Goal: Communication & Community: Ask a question

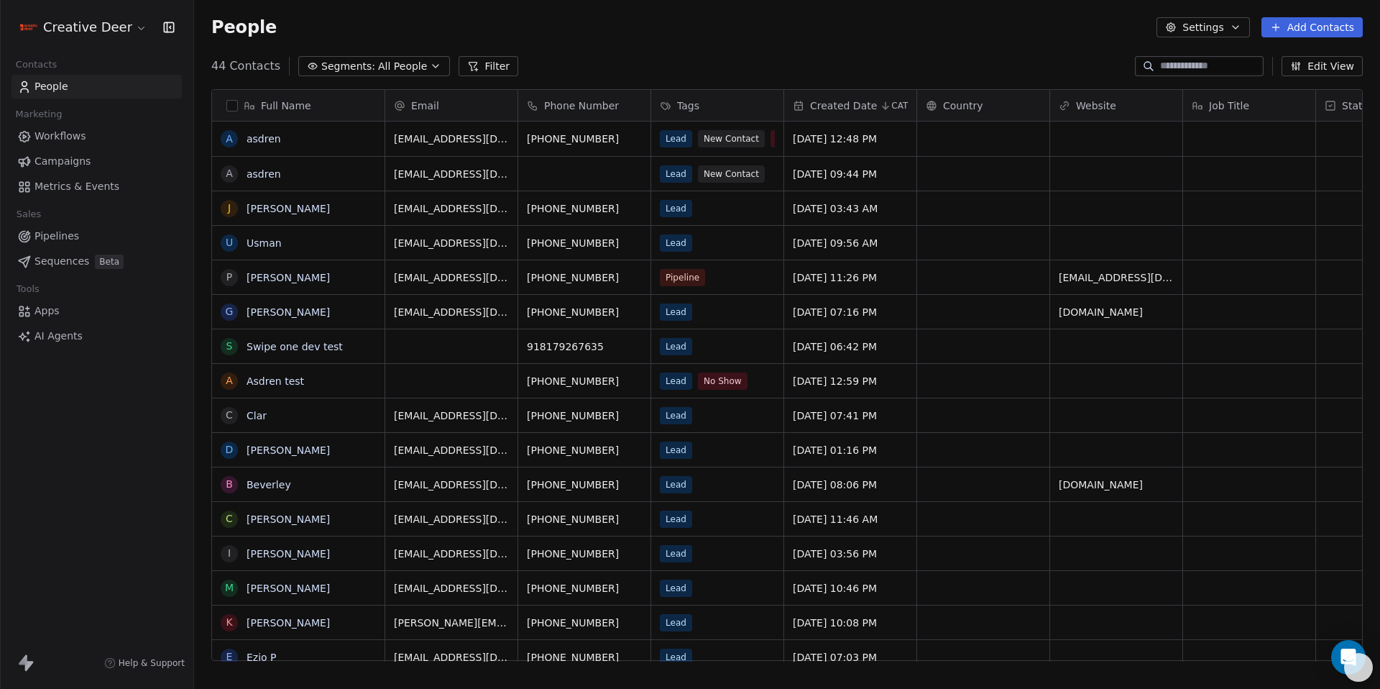
scroll to position [595, 1176]
click at [1341, 656] on icon "Open Intercom Messenger" at bounding box center [1348, 657] width 19 height 19
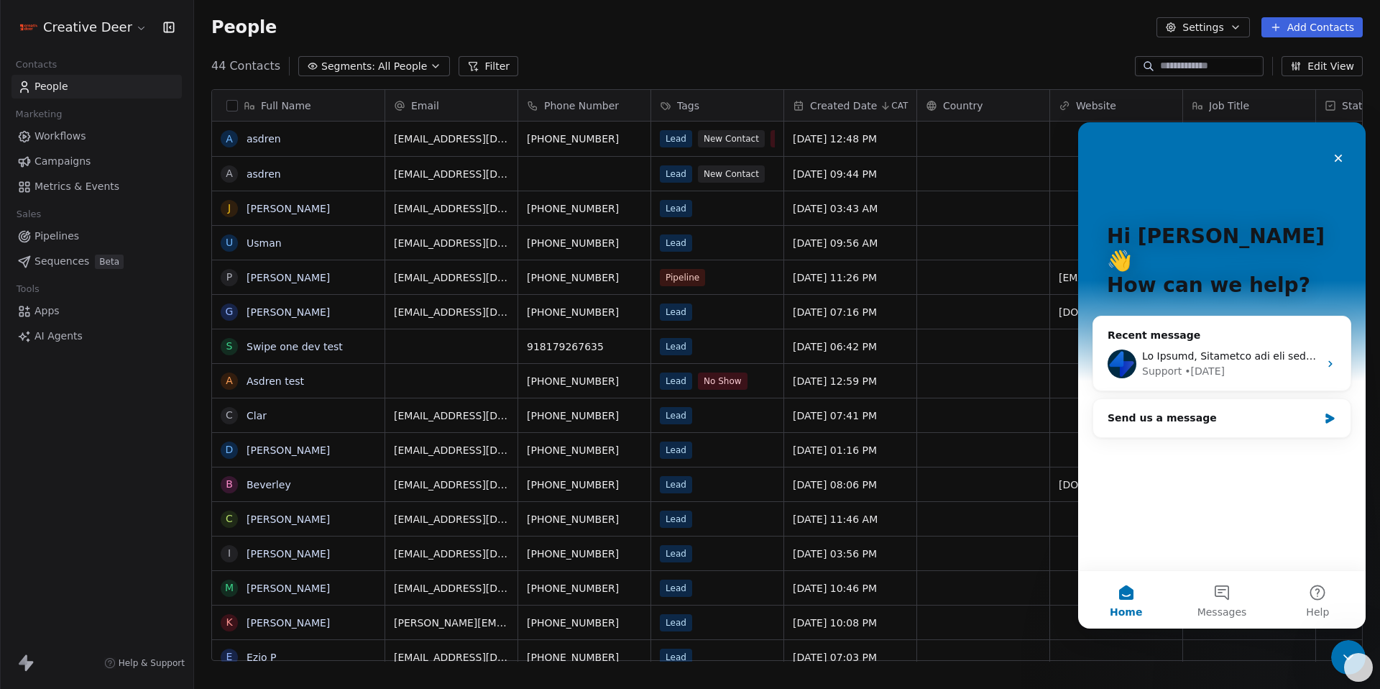
scroll to position [0, 0]
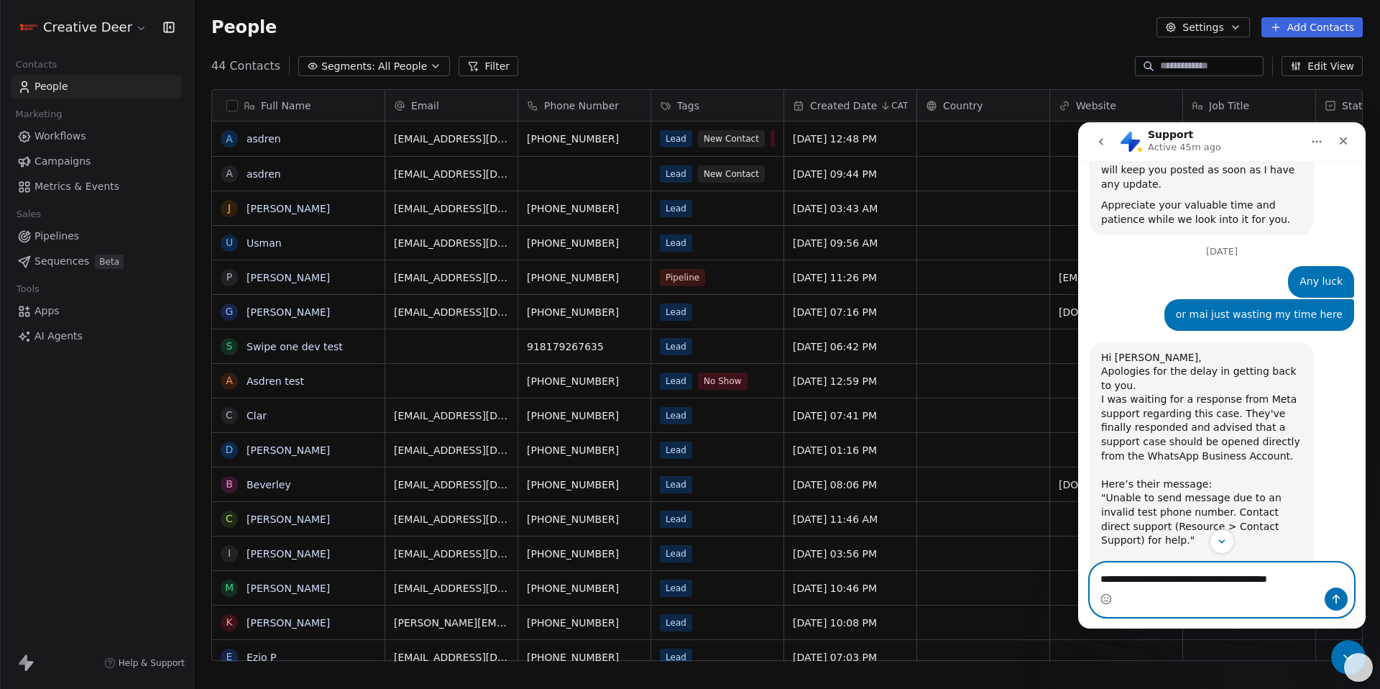
scroll to position [3667, 0]
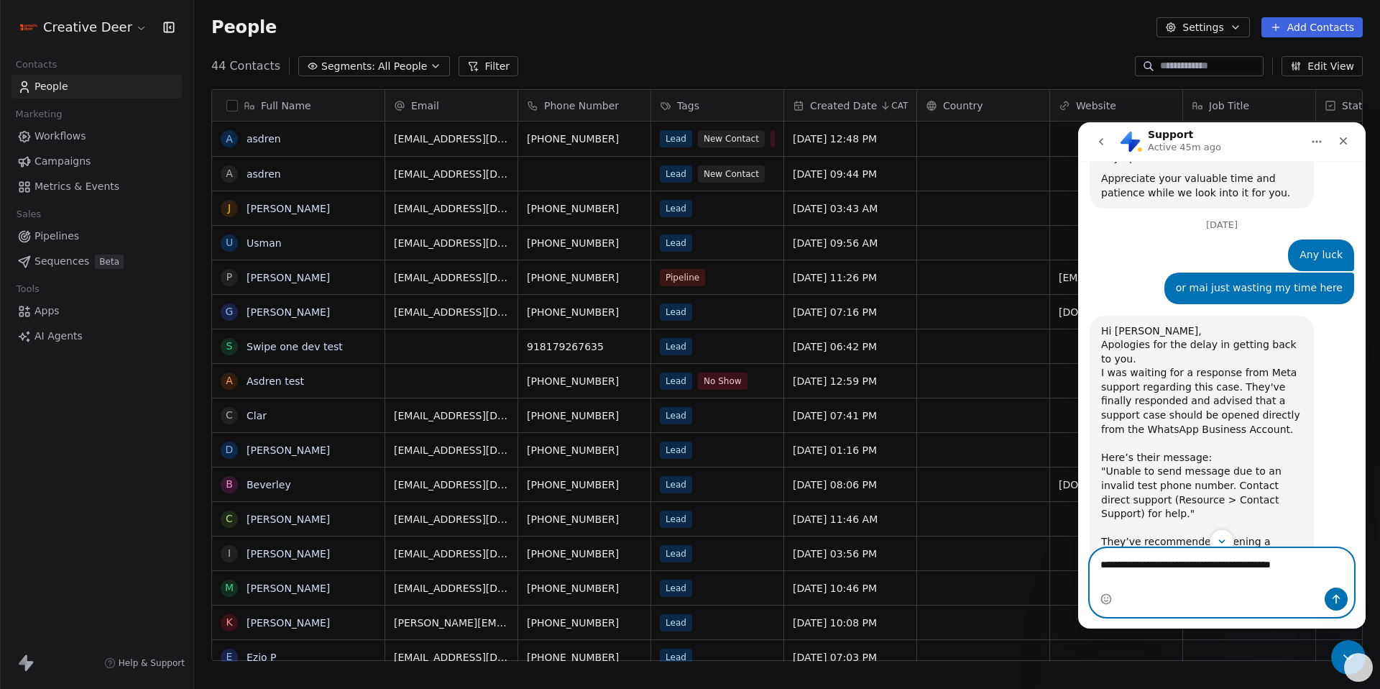
click at [1336, 573] on textarea "**********" at bounding box center [1222, 561] width 263 height 24
type textarea "**********"
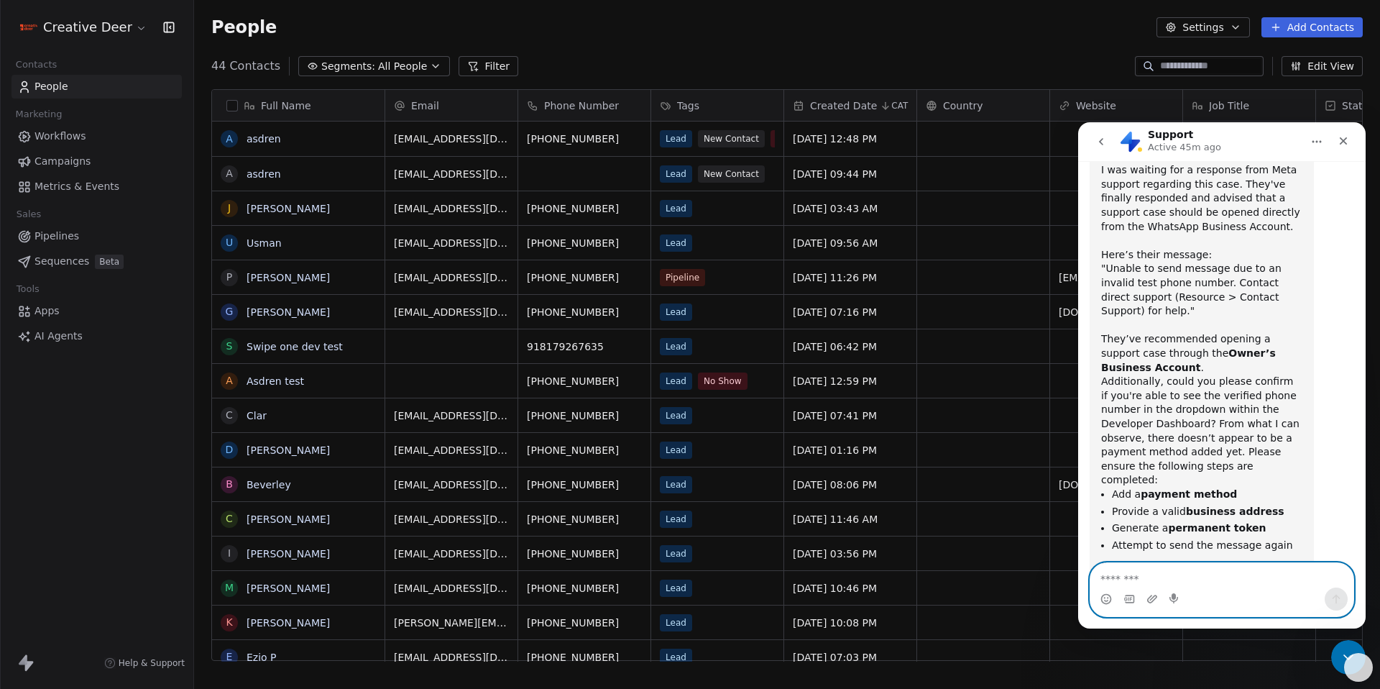
scroll to position [3882, 0]
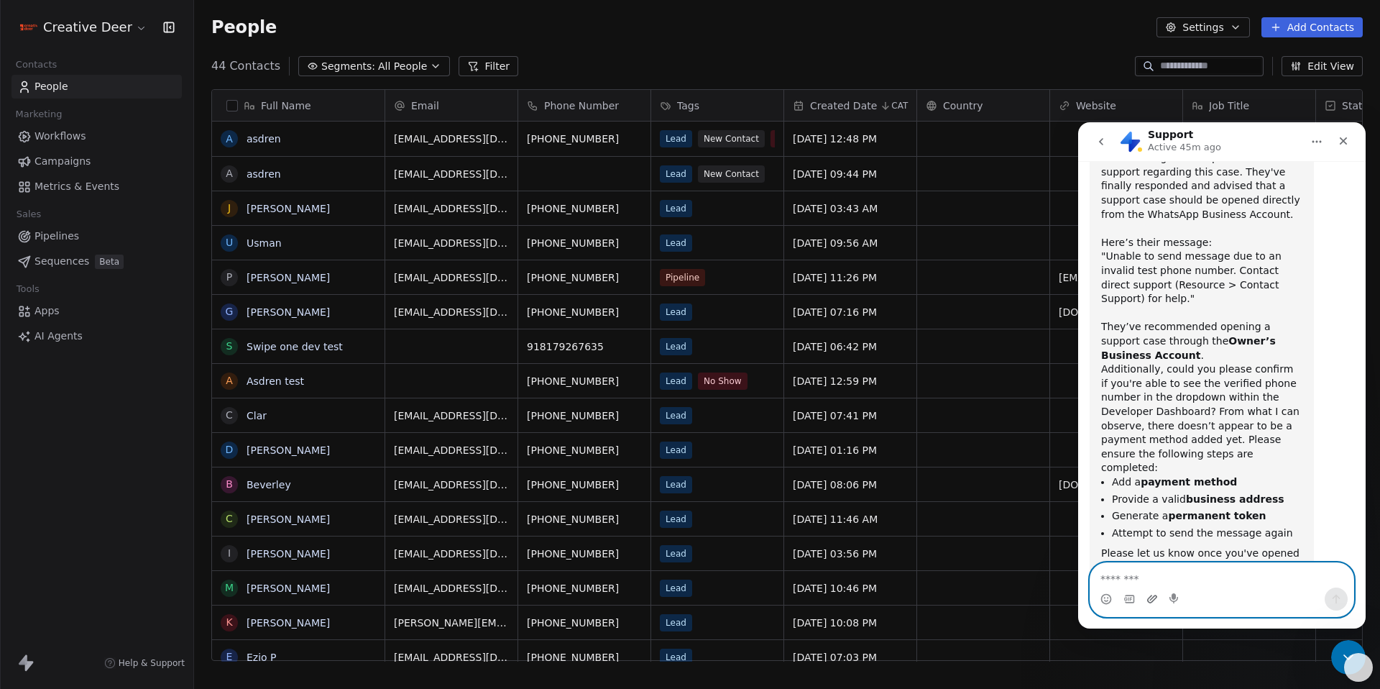
click at [1150, 599] on icon "Upload attachment" at bounding box center [1153, 599] width 12 height 12
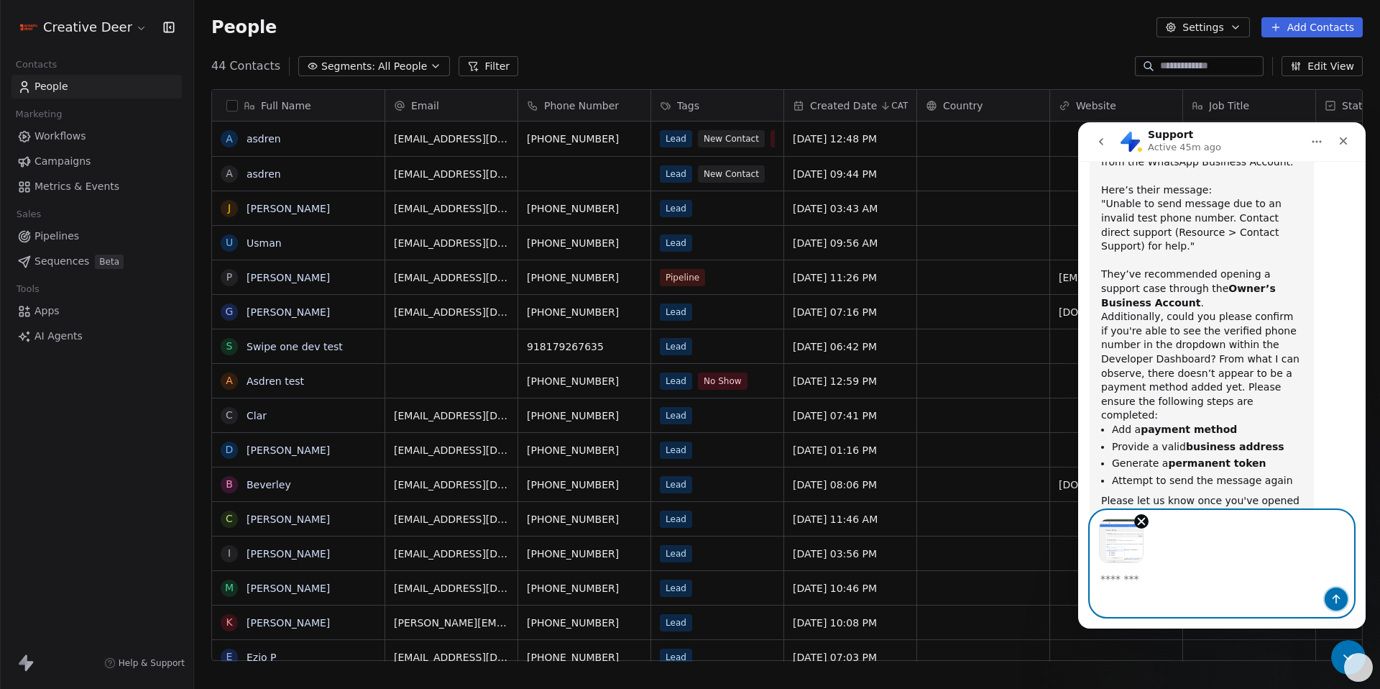
click at [1337, 597] on icon "Send a message…" at bounding box center [1337, 599] width 12 height 12
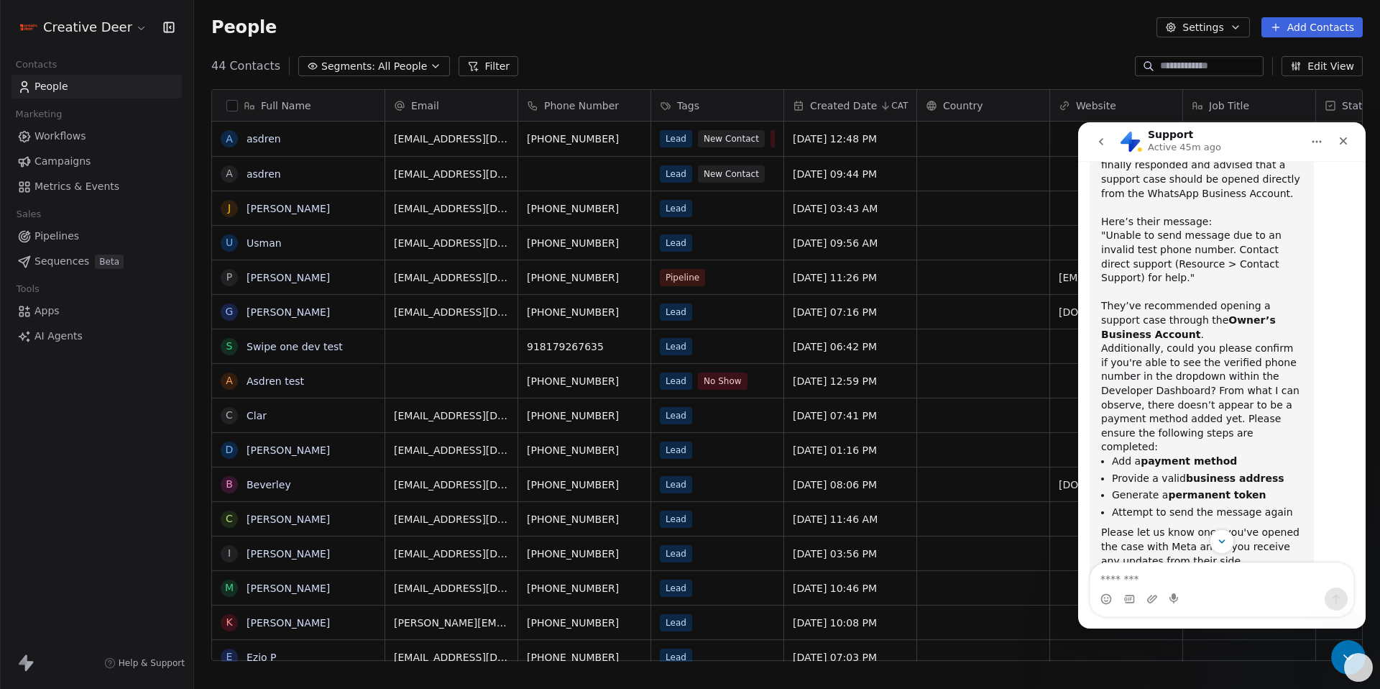
scroll to position [3900, 0]
click at [1258, 457] on li "Add a payment method" at bounding box center [1207, 464] width 191 height 14
click at [1224, 545] on icon "Scroll to bottom" at bounding box center [1222, 541] width 13 height 13
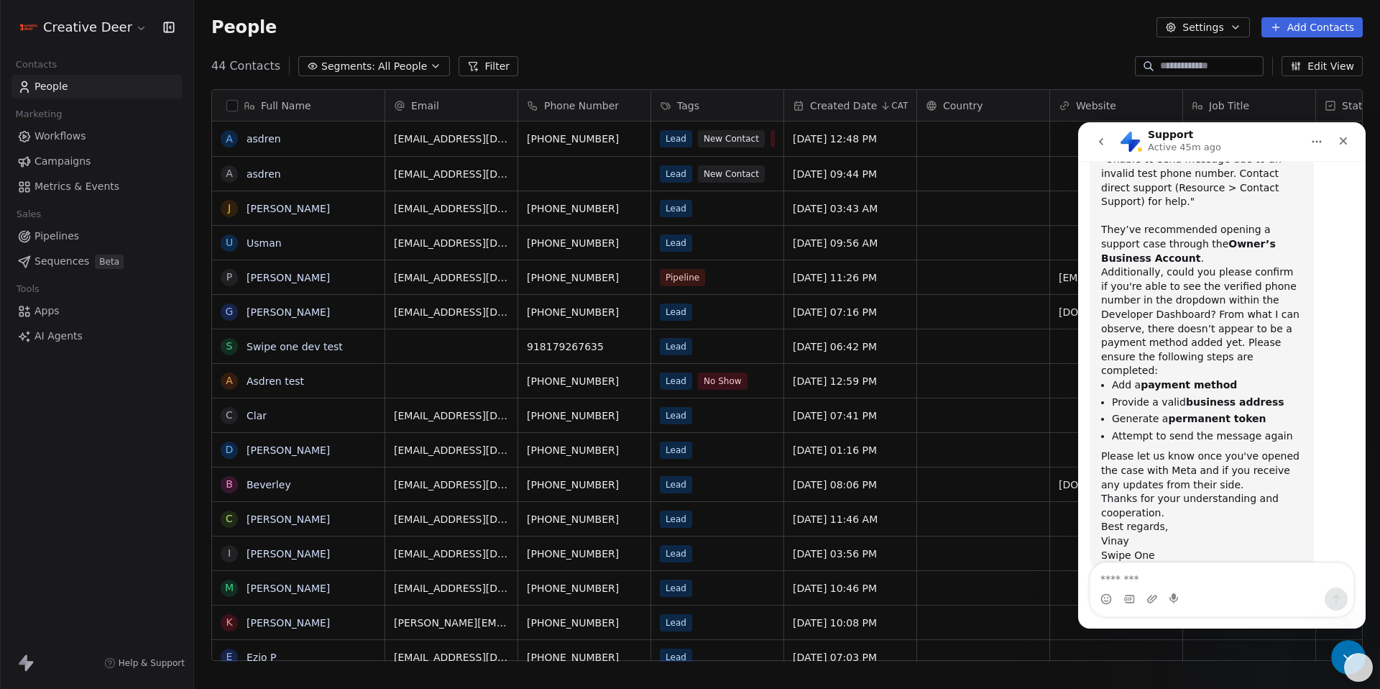
scroll to position [3993, 0]
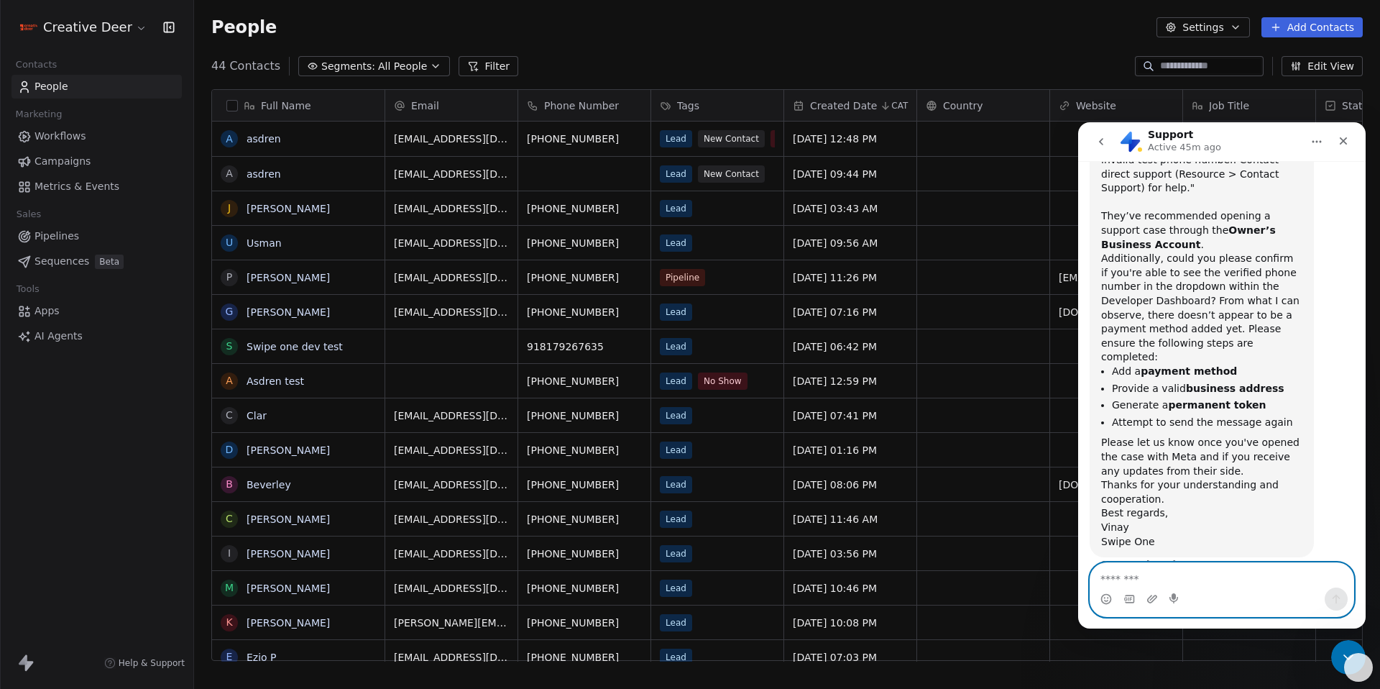
click at [1208, 584] on textarea "Message…" at bounding box center [1222, 575] width 263 height 24
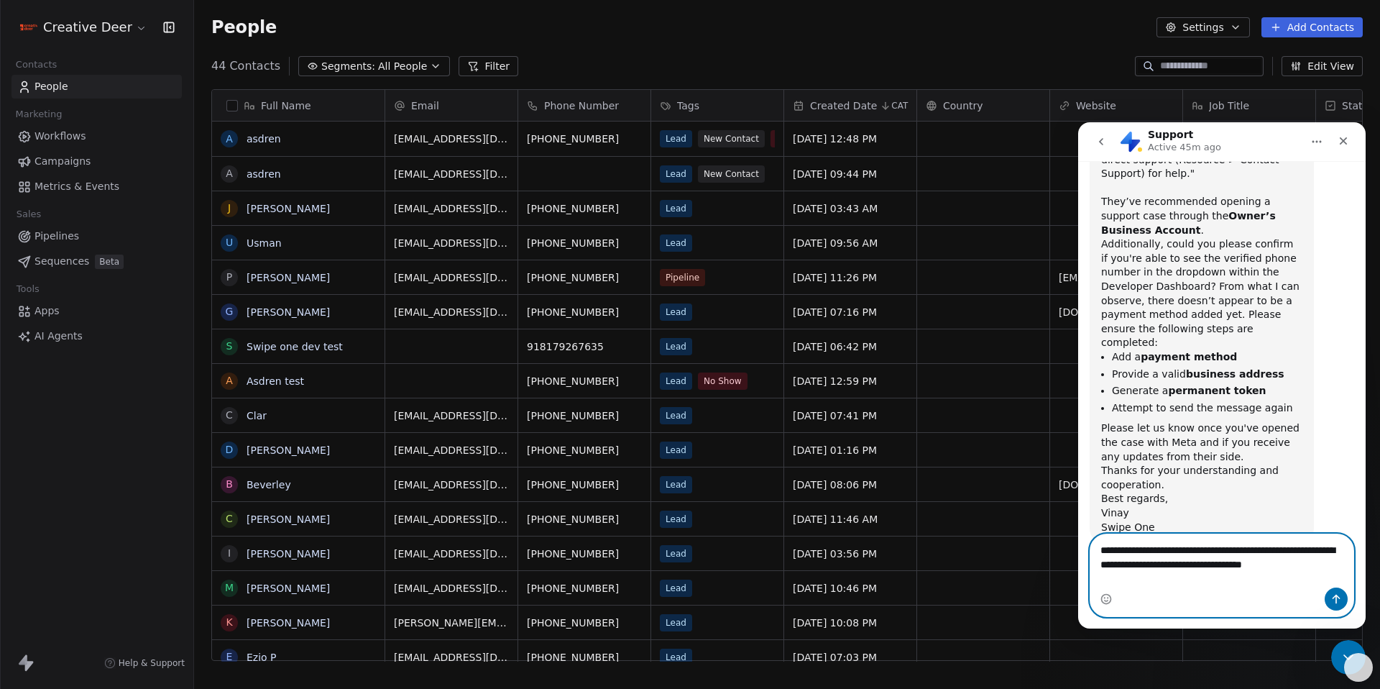
scroll to position [4021, 0]
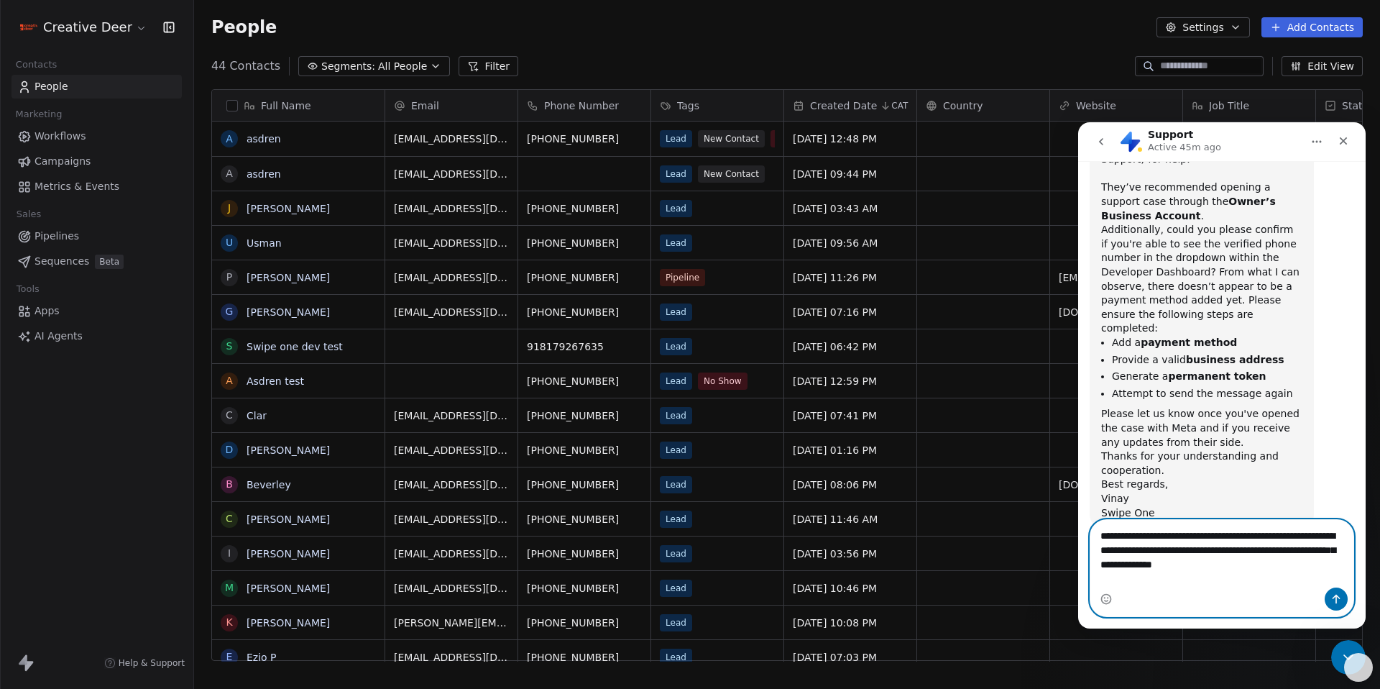
type textarea "**********"
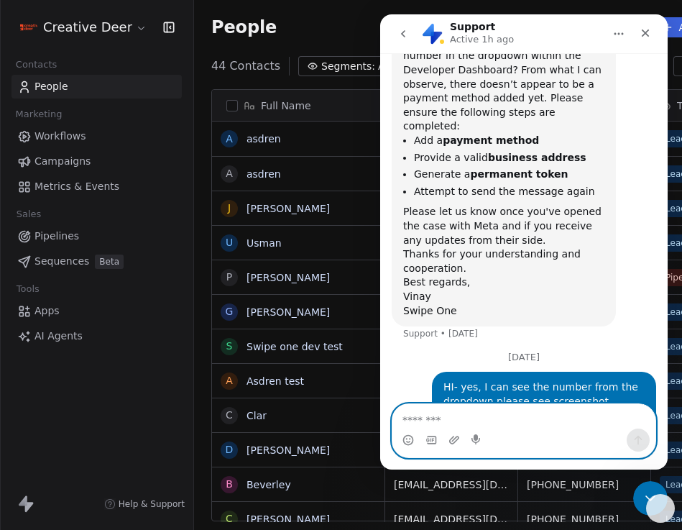
scroll to position [4118, 0]
